Goal: Information Seeking & Learning: Find specific fact

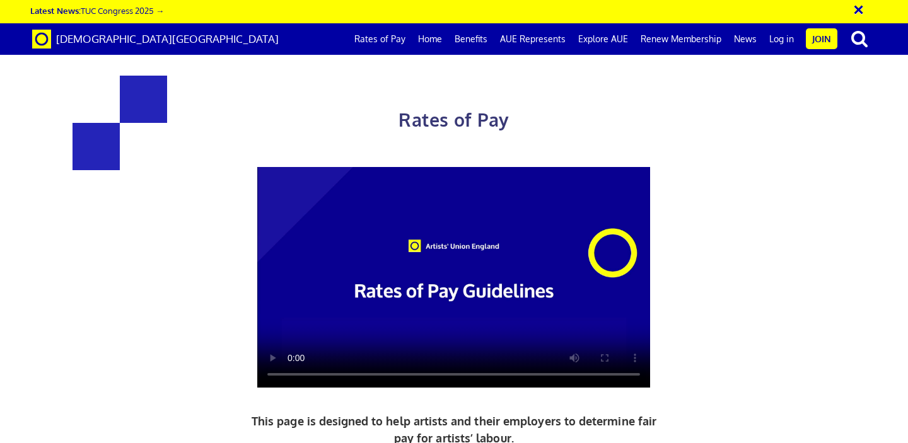
scroll to position [1375, 0]
drag, startPoint x: 596, startPoint y: 311, endPoint x: 634, endPoint y: 312, distance: 37.8
copy span "£352.01"
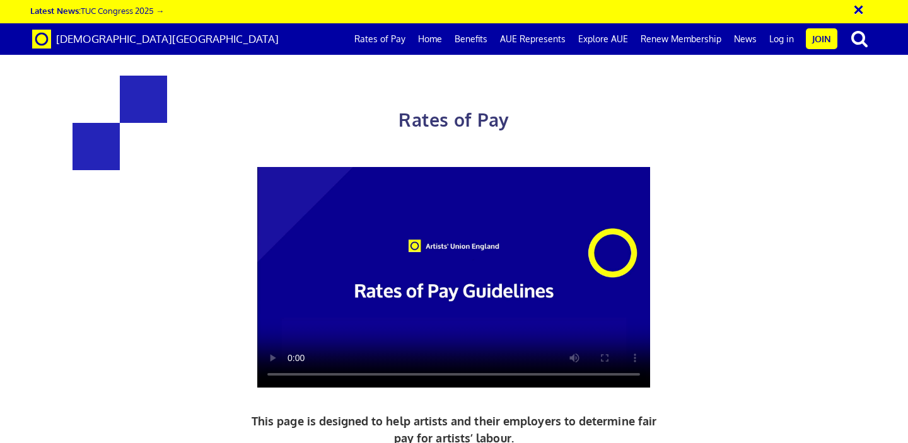
drag, startPoint x: 632, startPoint y: 173, endPoint x: 597, endPoint y: 176, distance: 35.4
copy span "£352.01"
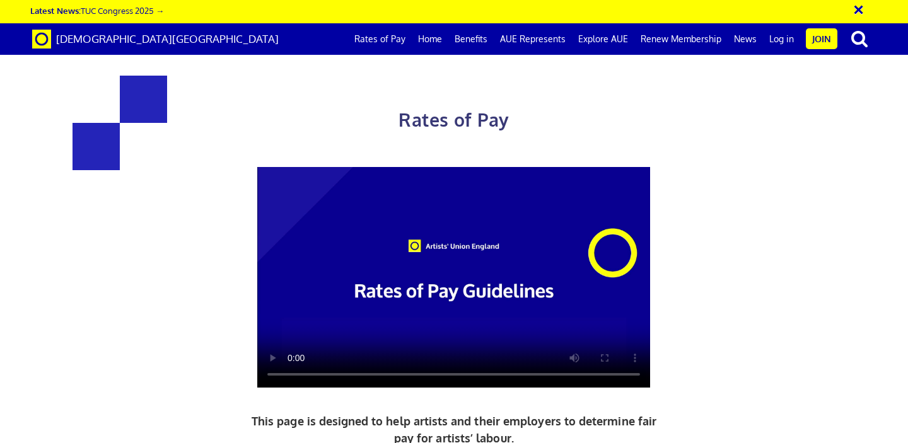
scroll to position [1753, 0]
drag, startPoint x: 409, startPoint y: 202, endPoint x: 481, endPoint y: 208, distance: 72.8
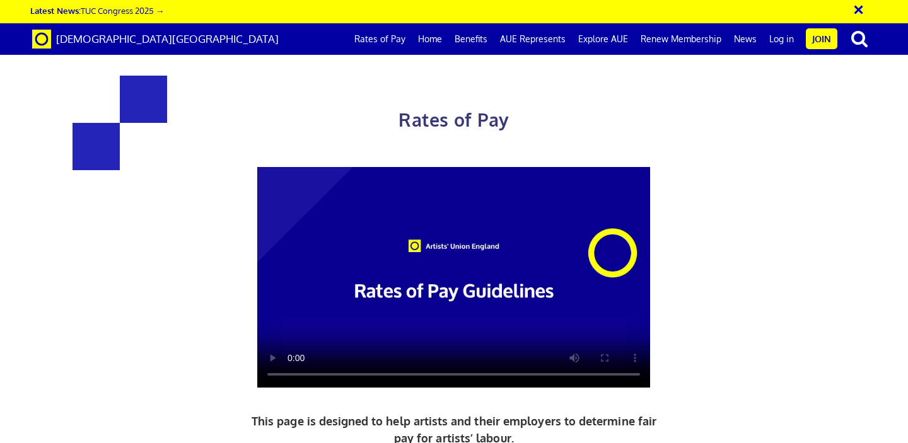
copy h4 "£224.61 a day"
drag, startPoint x: 480, startPoint y: 212, endPoint x: 462, endPoint y: 214, distance: 18.4
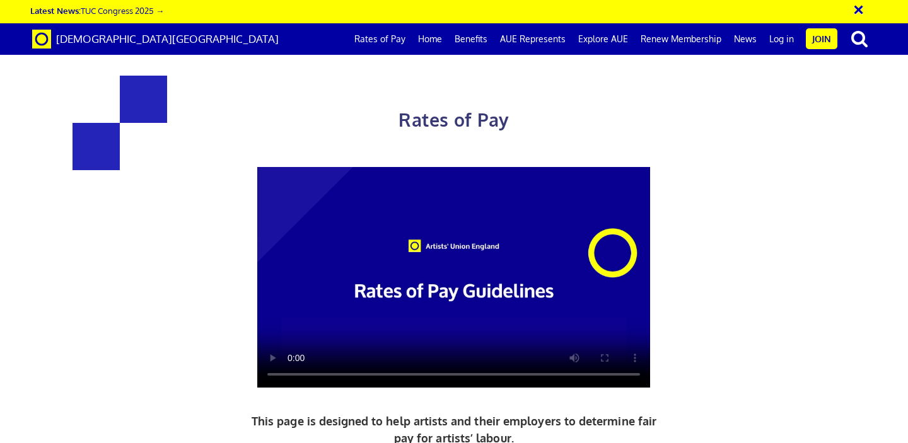
drag, startPoint x: 447, startPoint y: 212, endPoint x: 420, endPoint y: 212, distance: 26.5
copy h4 "284.31"
